Goal: Task Accomplishment & Management: Use online tool/utility

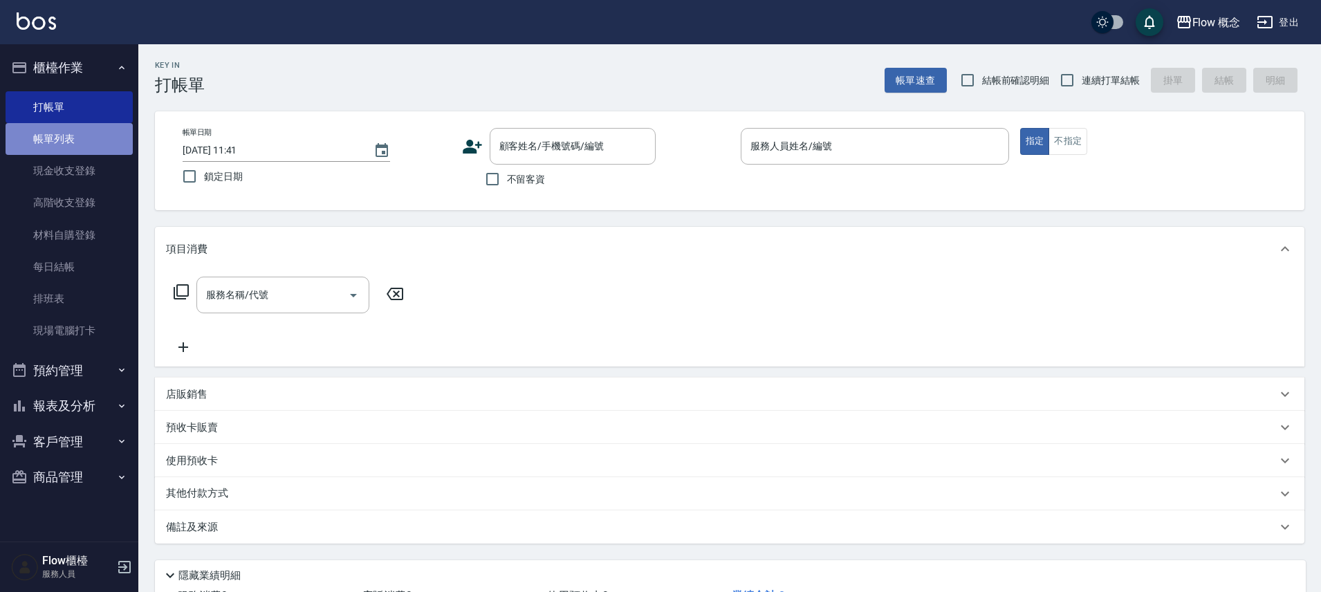
click at [83, 146] on link "帳單列表" at bounding box center [69, 139] width 127 height 32
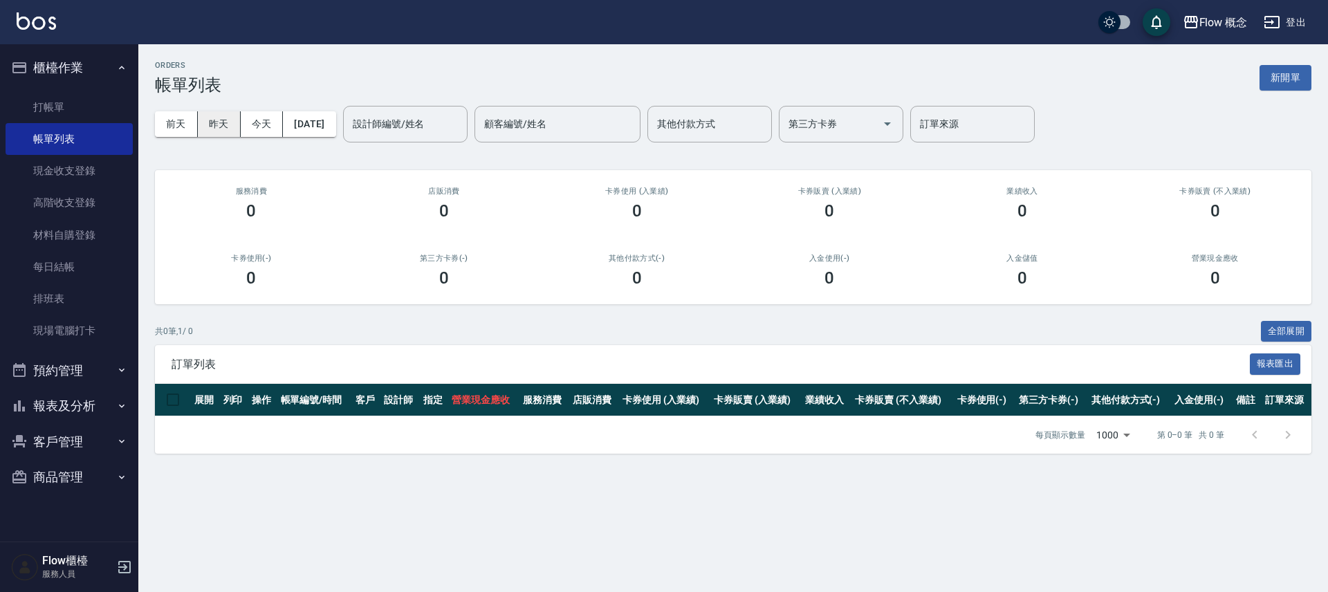
click at [217, 129] on button "昨天" at bounding box center [219, 124] width 43 height 26
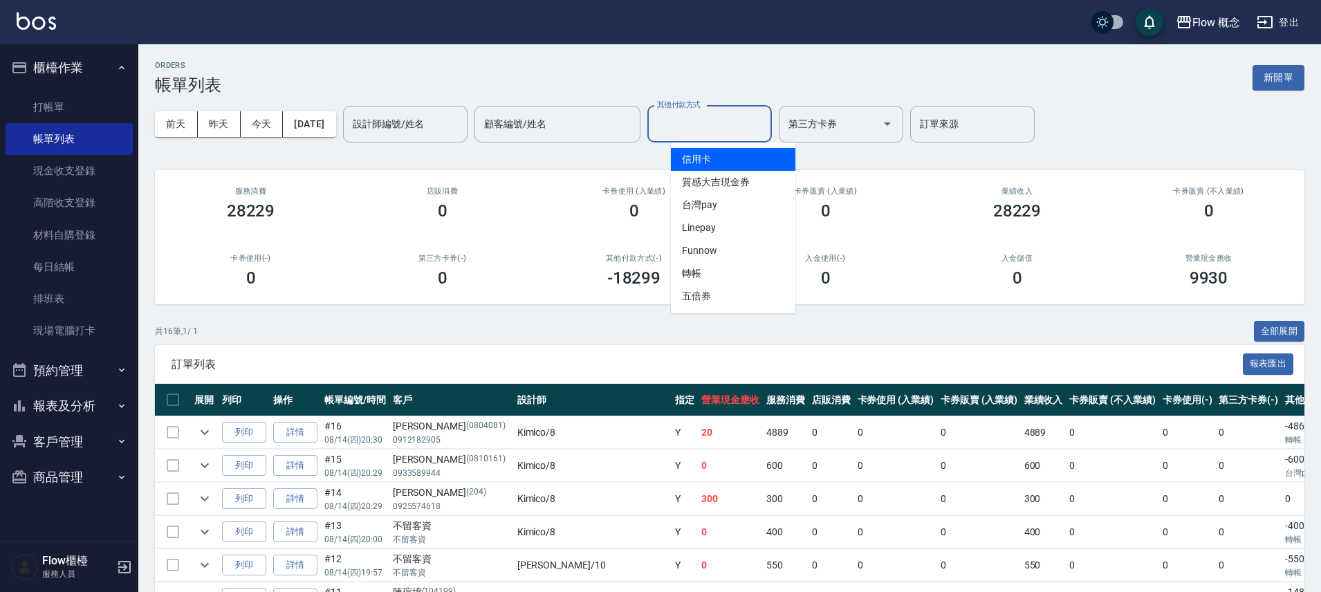
click at [698, 115] on input "其他付款方式" at bounding box center [710, 124] width 112 height 24
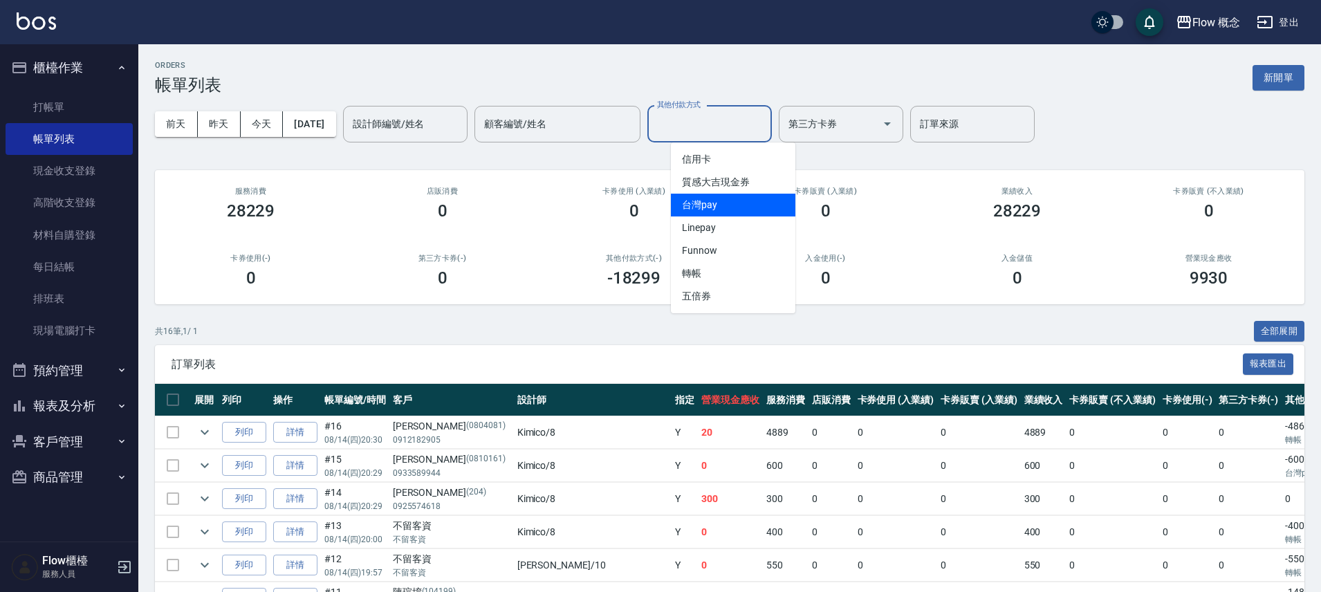
click at [723, 209] on span "台灣pay" at bounding box center [733, 205] width 124 height 23
type input "台灣pay"
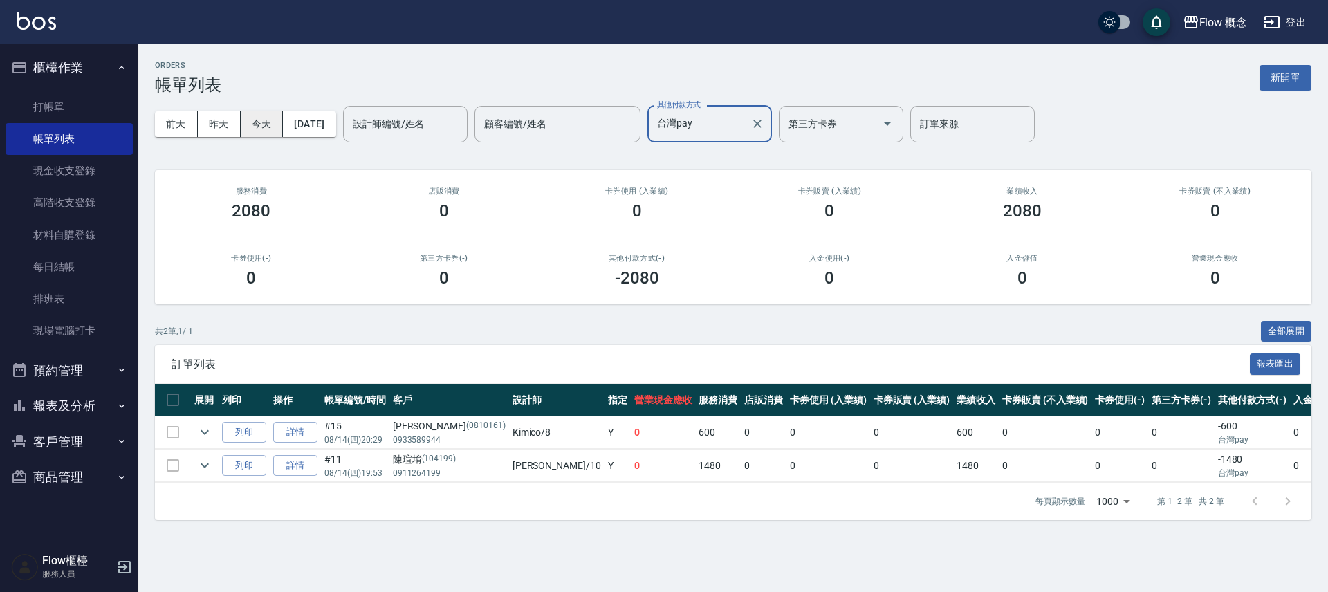
click at [253, 124] on button "今天" at bounding box center [262, 124] width 43 height 26
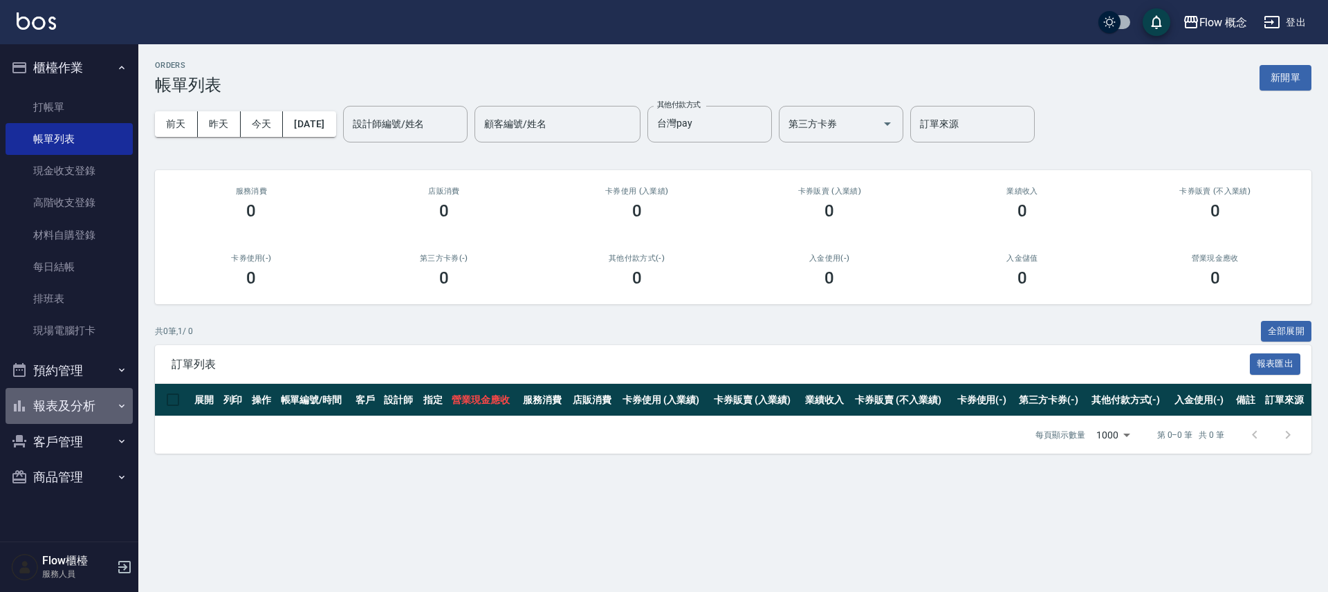
click at [88, 404] on button "報表及分析" at bounding box center [69, 406] width 127 height 36
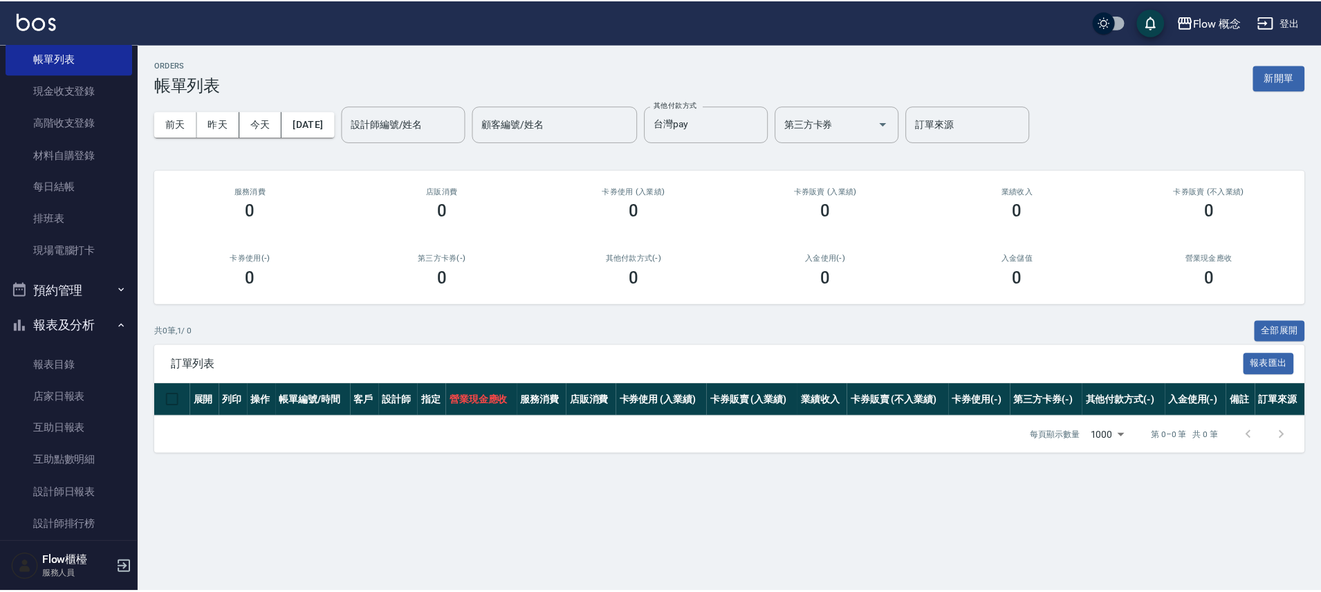
scroll to position [122, 0]
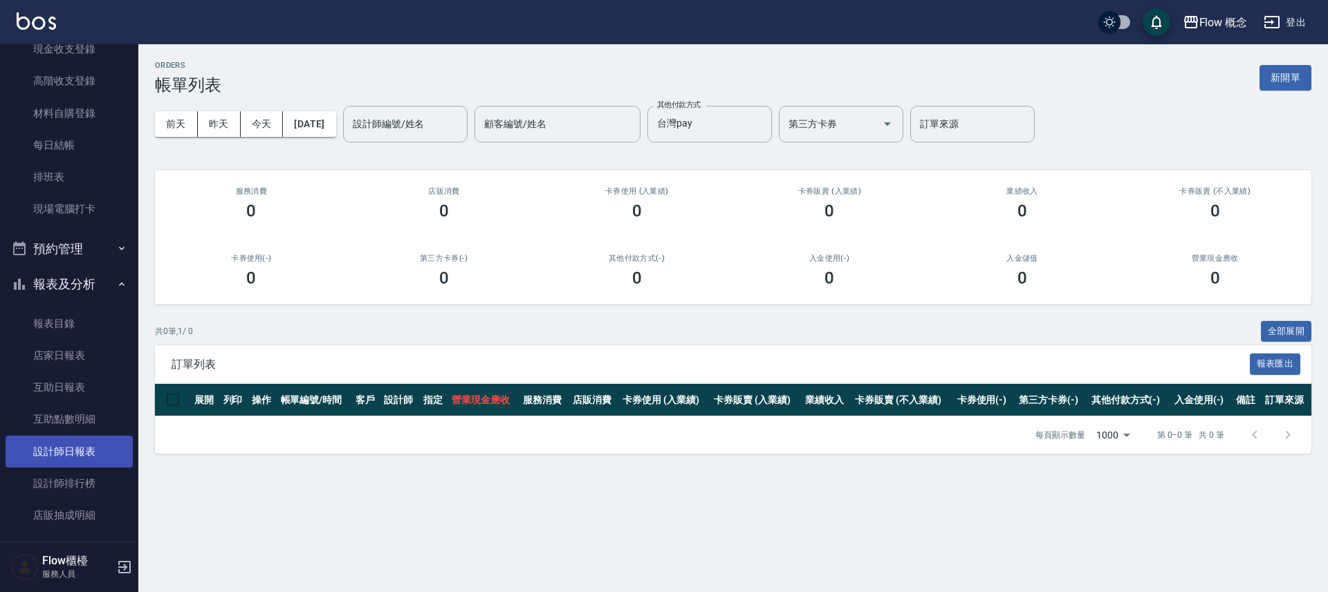
click at [83, 448] on link "設計師日報表" at bounding box center [69, 452] width 127 height 32
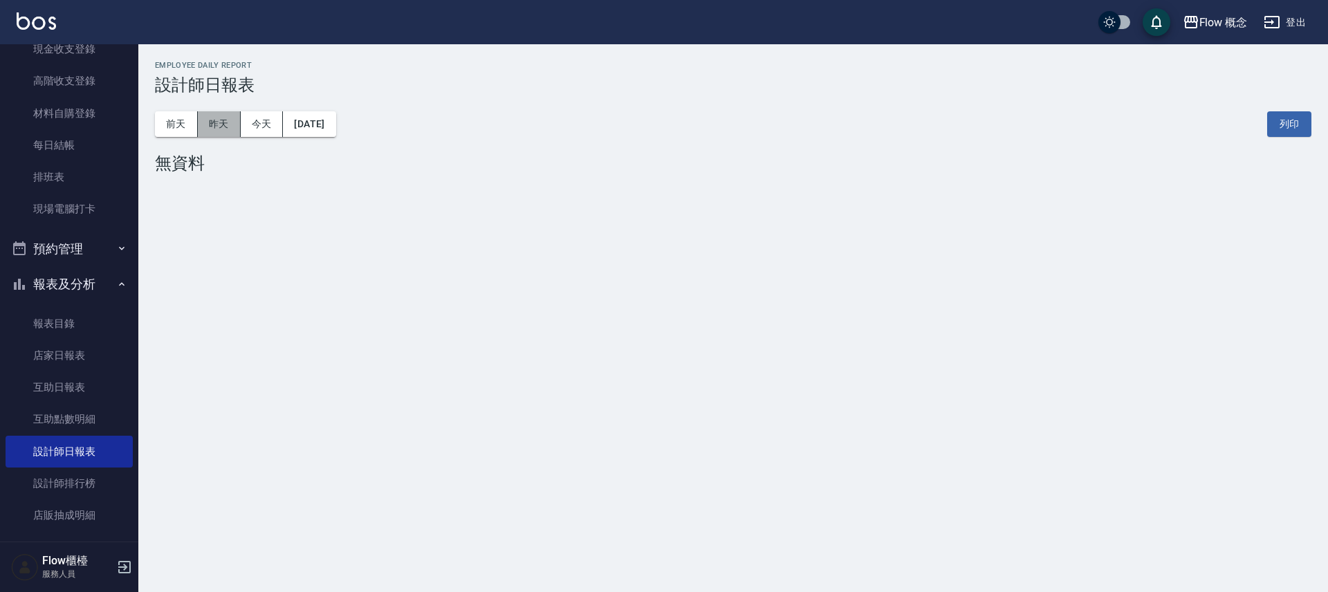
click at [221, 124] on button "昨天" at bounding box center [219, 124] width 43 height 26
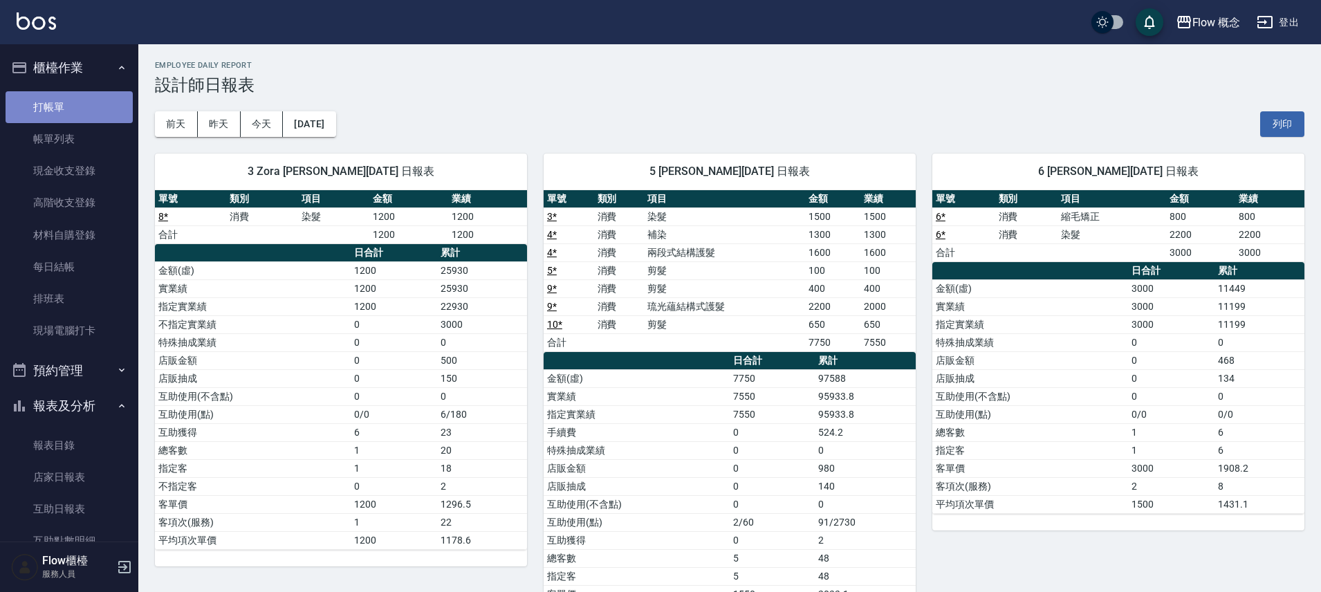
click at [70, 102] on link "打帳單" at bounding box center [69, 107] width 127 height 32
